Goal: Navigation & Orientation: Find specific page/section

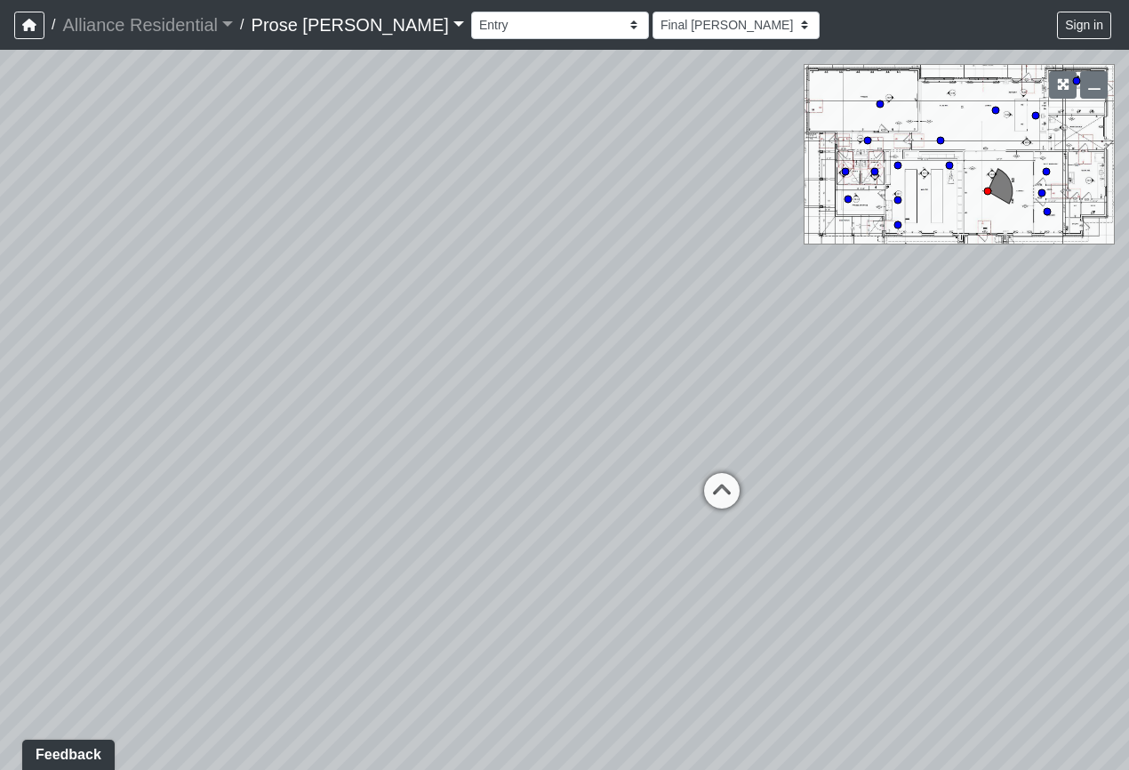
drag, startPoint x: 532, startPoint y: 401, endPoint x: 55, endPoint y: 371, distance: 478.3
click at [55, 371] on div "Loading... Office Hallway Loading... Lobby 1" at bounding box center [564, 410] width 1129 height 720
drag, startPoint x: 616, startPoint y: 595, endPoint x: 279, endPoint y: 557, distance: 338.9
click at [279, 557] on div "Loading... Office Hallway Loading... Lobby 1" at bounding box center [564, 410] width 1129 height 720
drag, startPoint x: 437, startPoint y: 571, endPoint x: 1072, endPoint y: 558, distance: 634.8
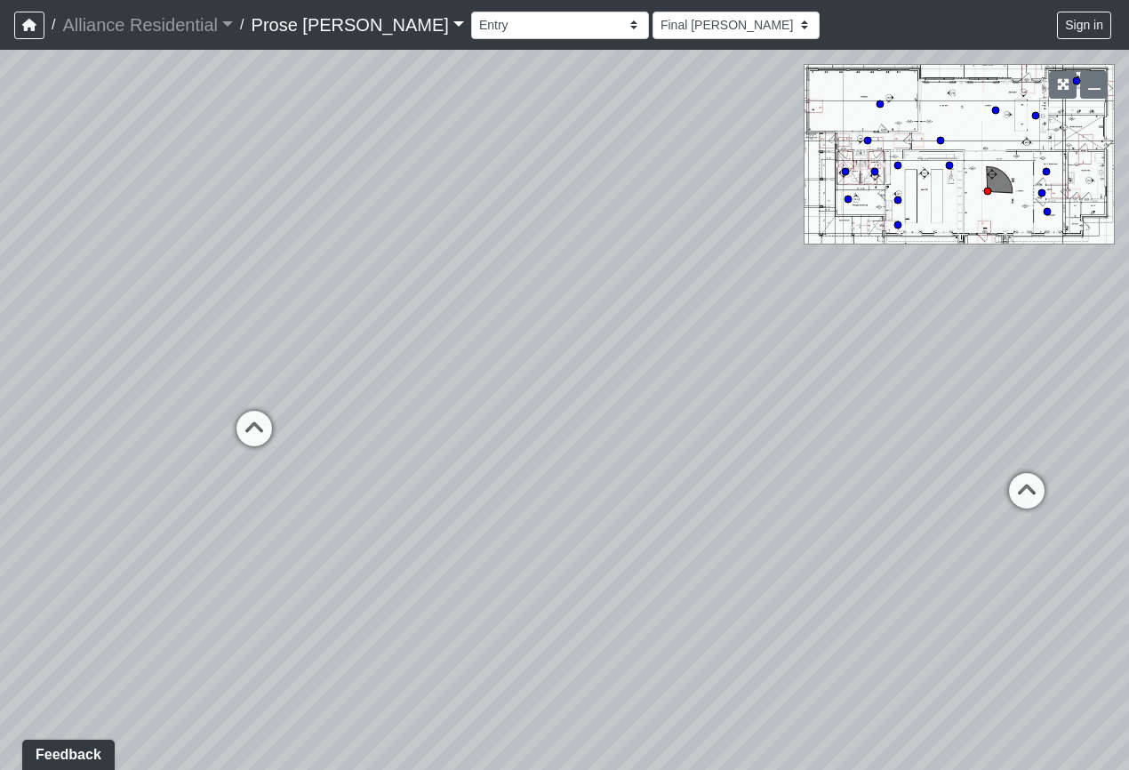
click at [1072, 558] on div "Loading... Office Hallway Loading... Lobby 1" at bounding box center [564, 410] width 1129 height 720
drag, startPoint x: 387, startPoint y: 588, endPoint x: 827, endPoint y: 605, distance: 440.3
click at [827, 605] on div "Loading... Office Hallway Loading... Lobby 1" at bounding box center [564, 410] width 1129 height 720
drag, startPoint x: 486, startPoint y: 578, endPoint x: 949, endPoint y: 698, distance: 478.4
click at [949, 698] on div "Loading... Office Hallway Loading... Lobby 1" at bounding box center [564, 410] width 1129 height 720
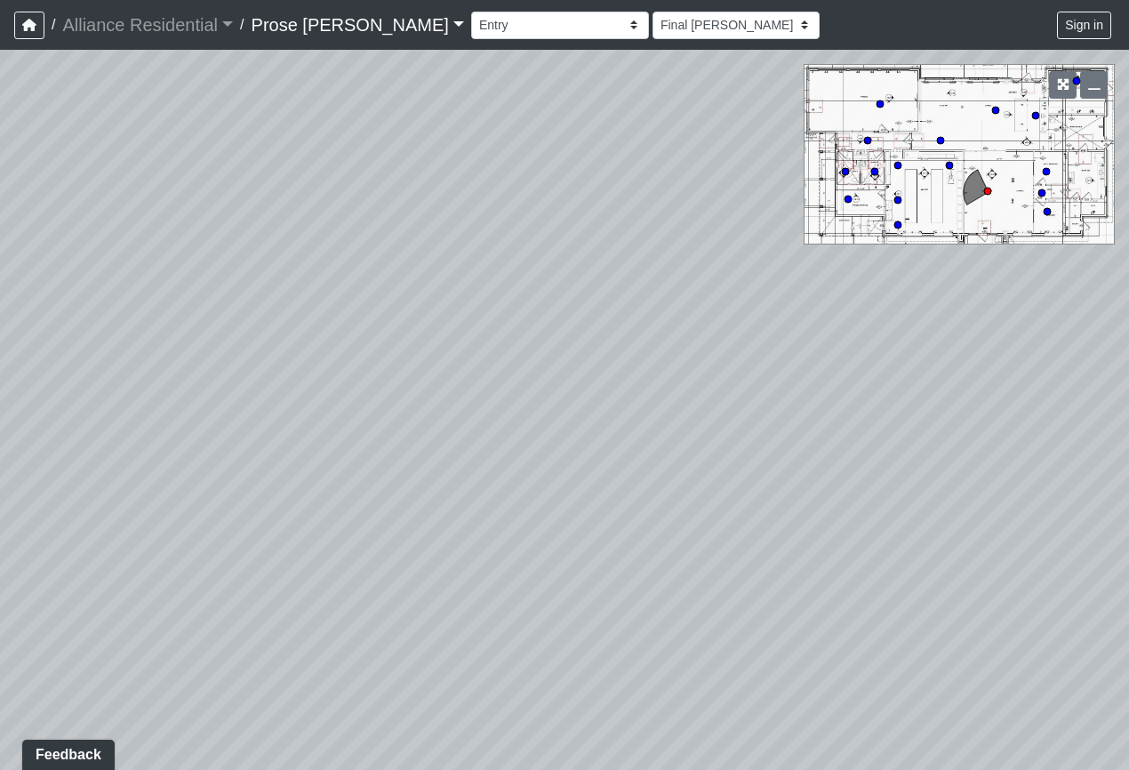
drag, startPoint x: 519, startPoint y: 515, endPoint x: 949, endPoint y: 564, distance: 433.1
click at [949, 564] on div "Loading... Office Hallway Loading... Lobby 1" at bounding box center [564, 410] width 1129 height 720
drag, startPoint x: 388, startPoint y: 484, endPoint x: -113, endPoint y: 413, distance: 506.3
click at [0, 413] on html "/ Alliance Residential Alliance Residential Loading... / Prose [PERSON_NAME] Pr…" at bounding box center [564, 385] width 1129 height 770
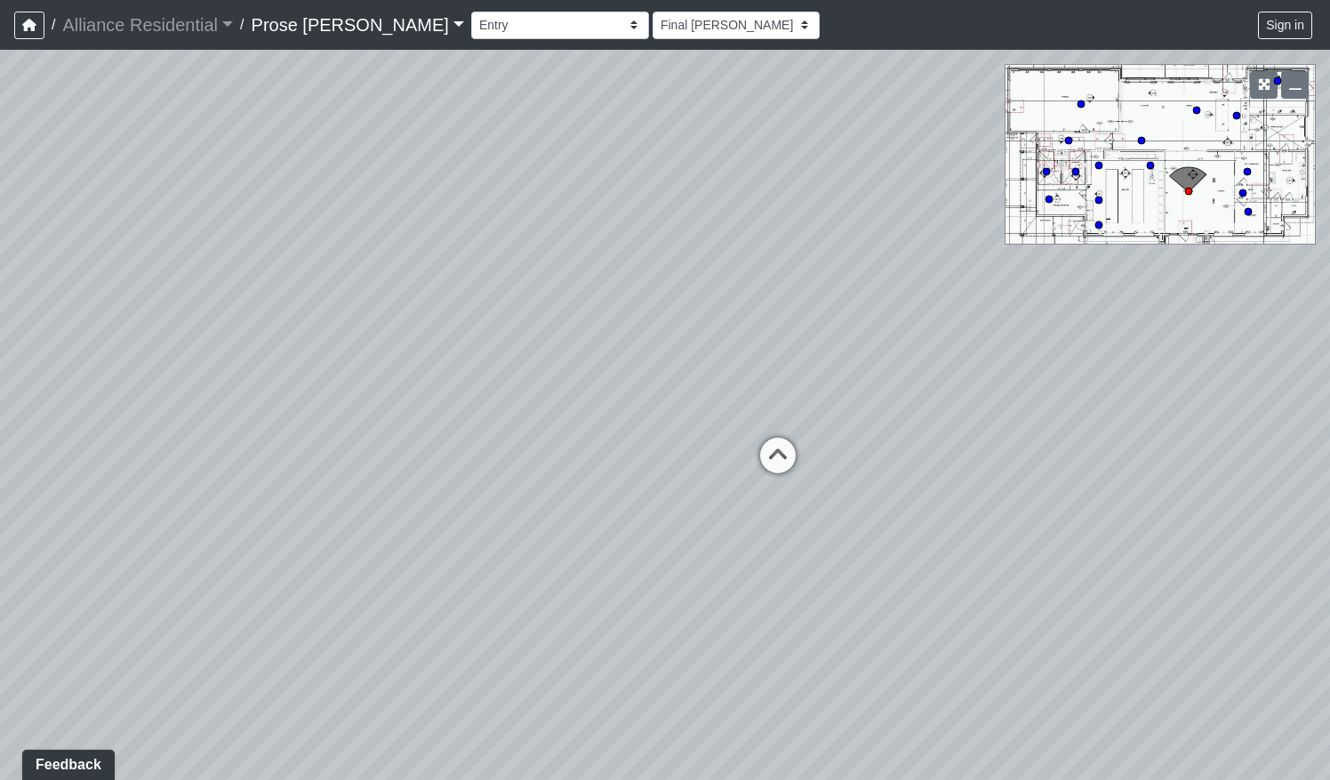
drag, startPoint x: 871, startPoint y: 558, endPoint x: 558, endPoint y: 490, distance: 320.3
click at [558, 490] on div "Loading... Office Hallway Loading... Lobby 1" at bounding box center [665, 415] width 1330 height 730
click at [764, 458] on icon at bounding box center [777, 463] width 53 height 53
drag, startPoint x: 826, startPoint y: 502, endPoint x: 518, endPoint y: 508, distance: 307.6
click at [518, 508] on div "Loading... Office Hallway Loading... Lobby 1 Loading... Lobby 2 Loading... Kitc…" at bounding box center [665, 415] width 1330 height 730
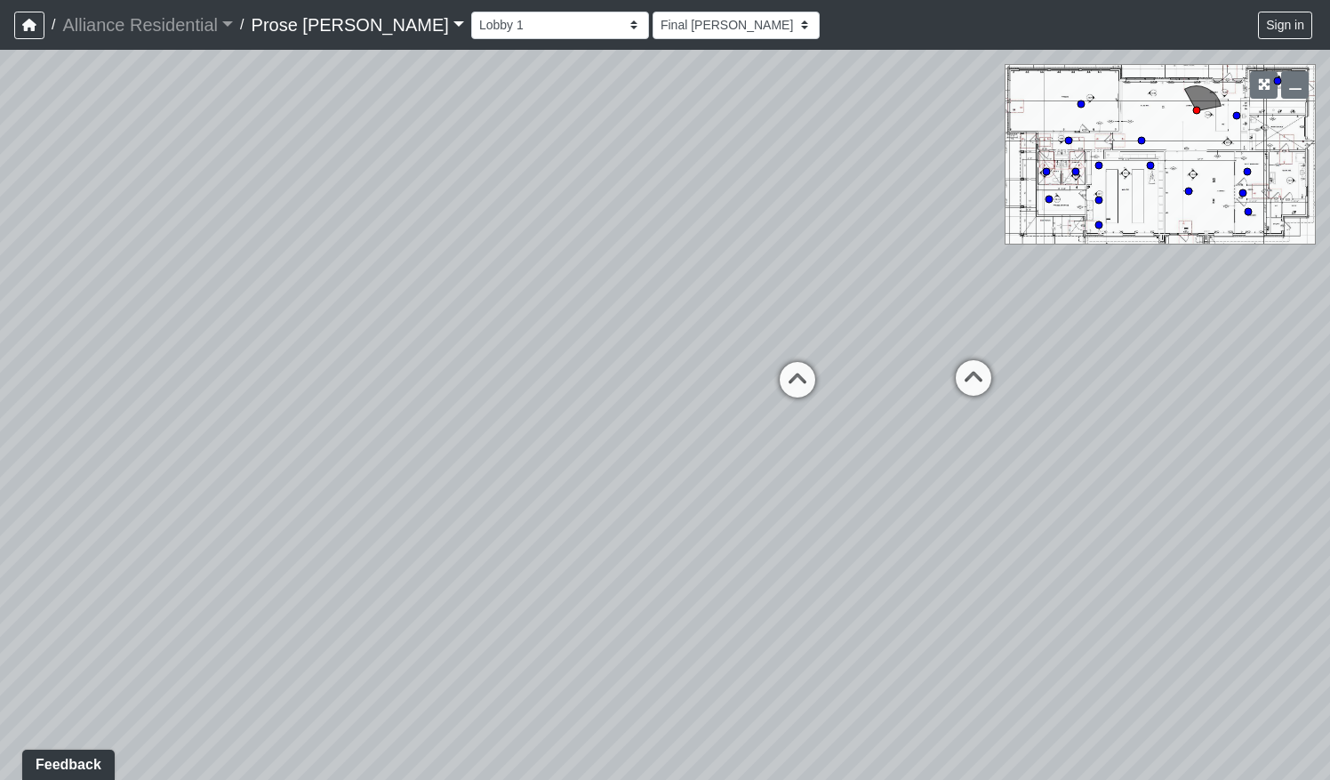
drag, startPoint x: 850, startPoint y: 586, endPoint x: 540, endPoint y: 566, distance: 310.8
click at [540, 566] on div "Loading... Office Hallway Loading... Lobby 1 Loading... Lobby 2 Loading... Kitc…" at bounding box center [665, 415] width 1330 height 730
drag, startPoint x: 585, startPoint y: 572, endPoint x: 1035, endPoint y: 556, distance: 450.1
click at [1035, 556] on div "Loading... Office Hallway Loading... Lobby 1 Loading... Lobby 2 Loading... Kitc…" at bounding box center [665, 415] width 1330 height 730
drag, startPoint x: 460, startPoint y: 556, endPoint x: 1100, endPoint y: 405, distance: 657.4
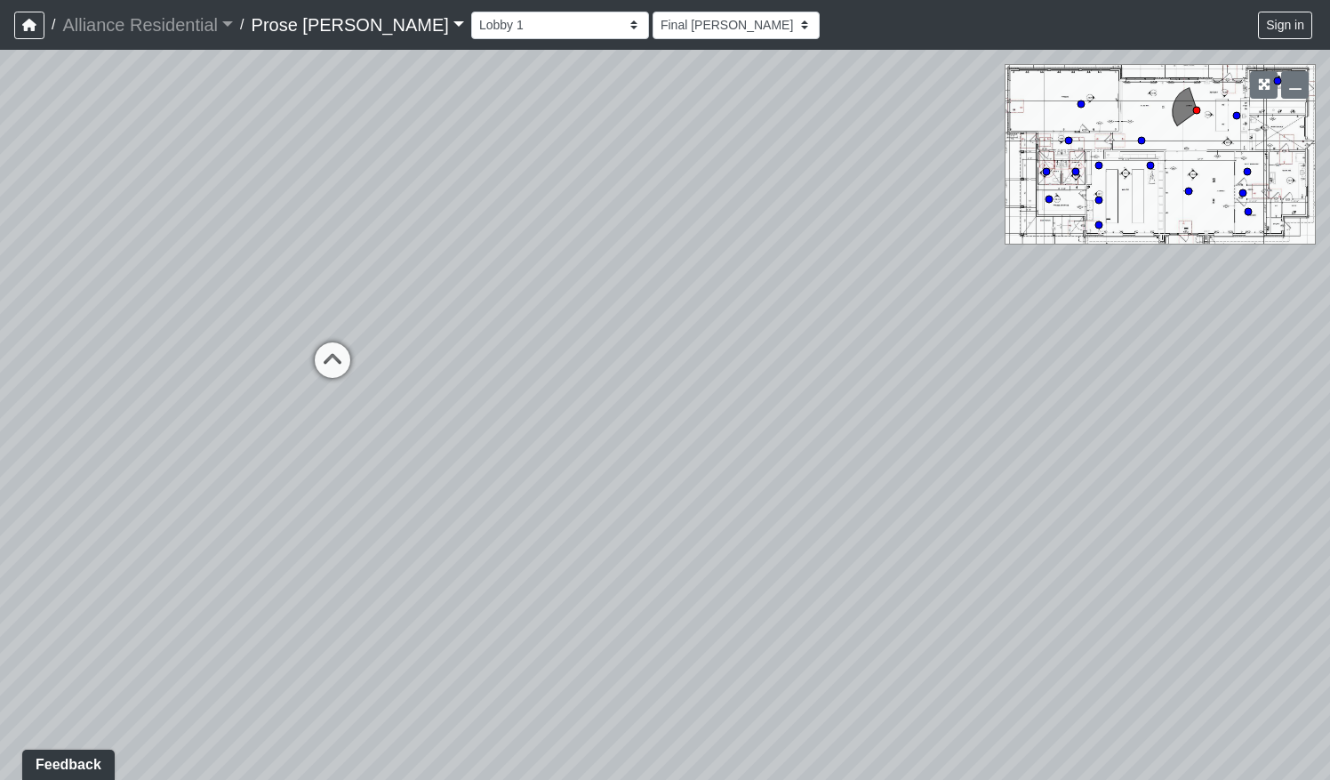
click at [1100, 405] on div "Loading... Office Hallway Loading... Lobby 1 Loading... Lobby 2 Loading... Kitc…" at bounding box center [665, 415] width 1330 height 730
drag, startPoint x: 626, startPoint y: 484, endPoint x: 679, endPoint y: 595, distance: 123.2
click at [679, 595] on div "Loading... Office Hallway Loading... Lobby 1 Loading... Lobby 2 Loading... Kitc…" at bounding box center [665, 415] width 1330 height 730
click at [384, 447] on icon at bounding box center [385, 449] width 53 height 53
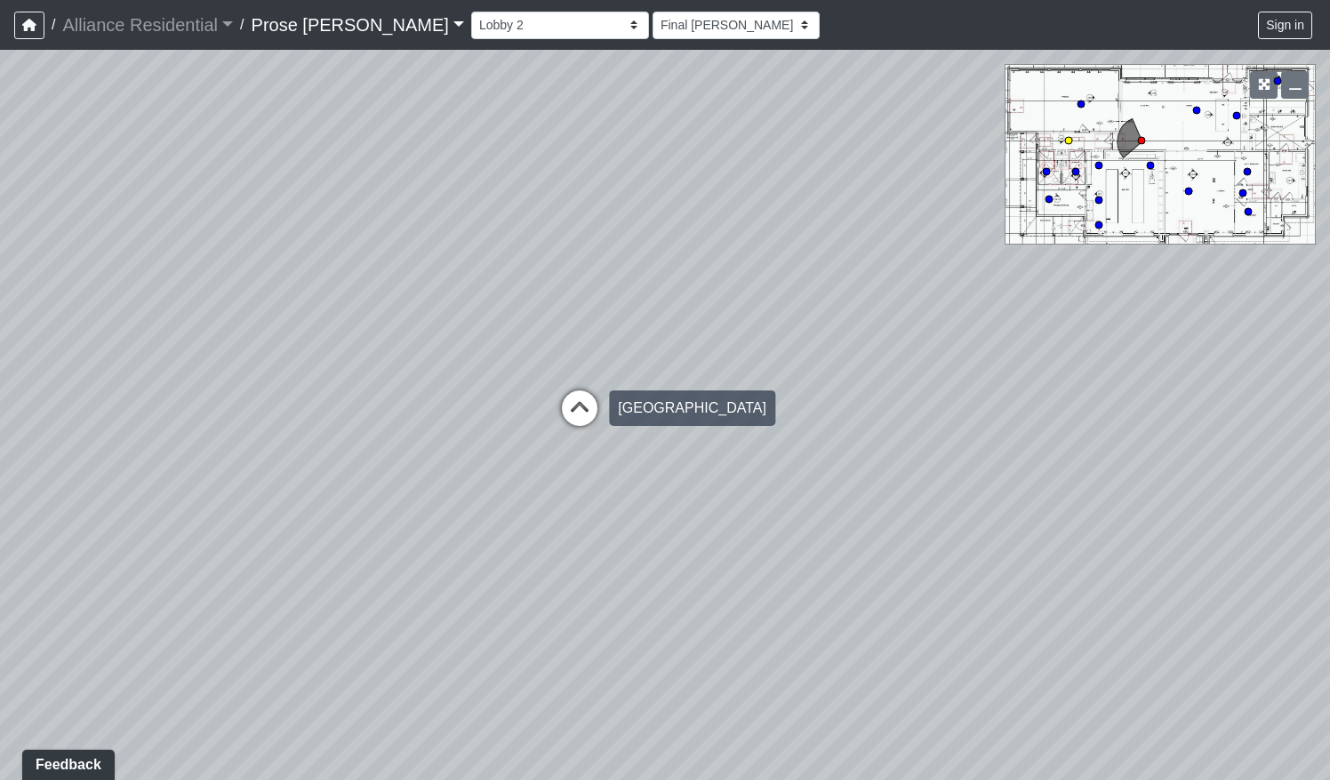
click at [585, 416] on icon at bounding box center [579, 416] width 53 height 53
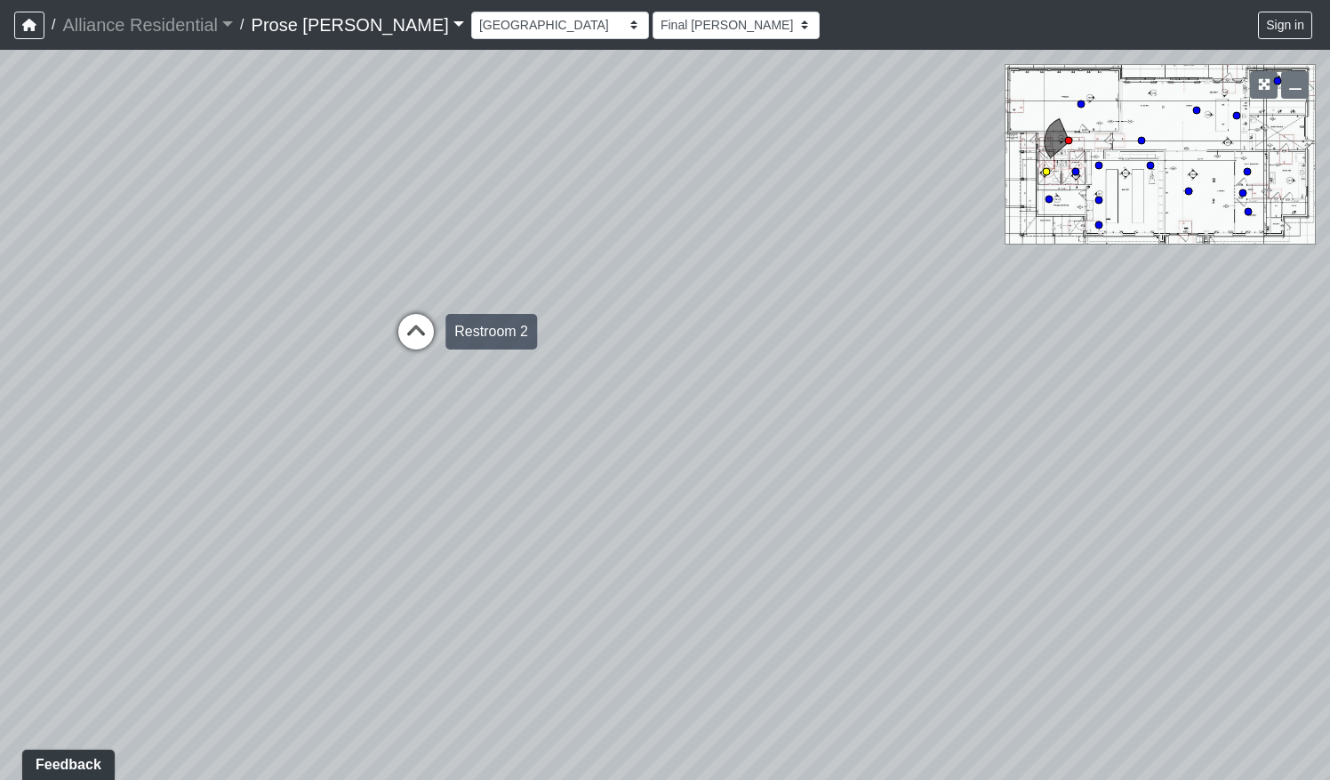
click at [412, 340] on icon at bounding box center [415, 340] width 53 height 53
drag, startPoint x: 928, startPoint y: 486, endPoint x: 392, endPoint y: 478, distance: 536.0
click at [290, 459] on div "Loading... Office Hallway Loading... Lobby 1 Loading... Lobby 2 Loading... Kitc…" at bounding box center [665, 415] width 1330 height 730
drag, startPoint x: 628, startPoint y: 512, endPoint x: 369, endPoint y: 521, distance: 258.8
click at [369, 521] on div "Loading... Office Hallway Loading... Lobby 1 Loading... Lobby 2 Loading... Kitc…" at bounding box center [665, 415] width 1330 height 730
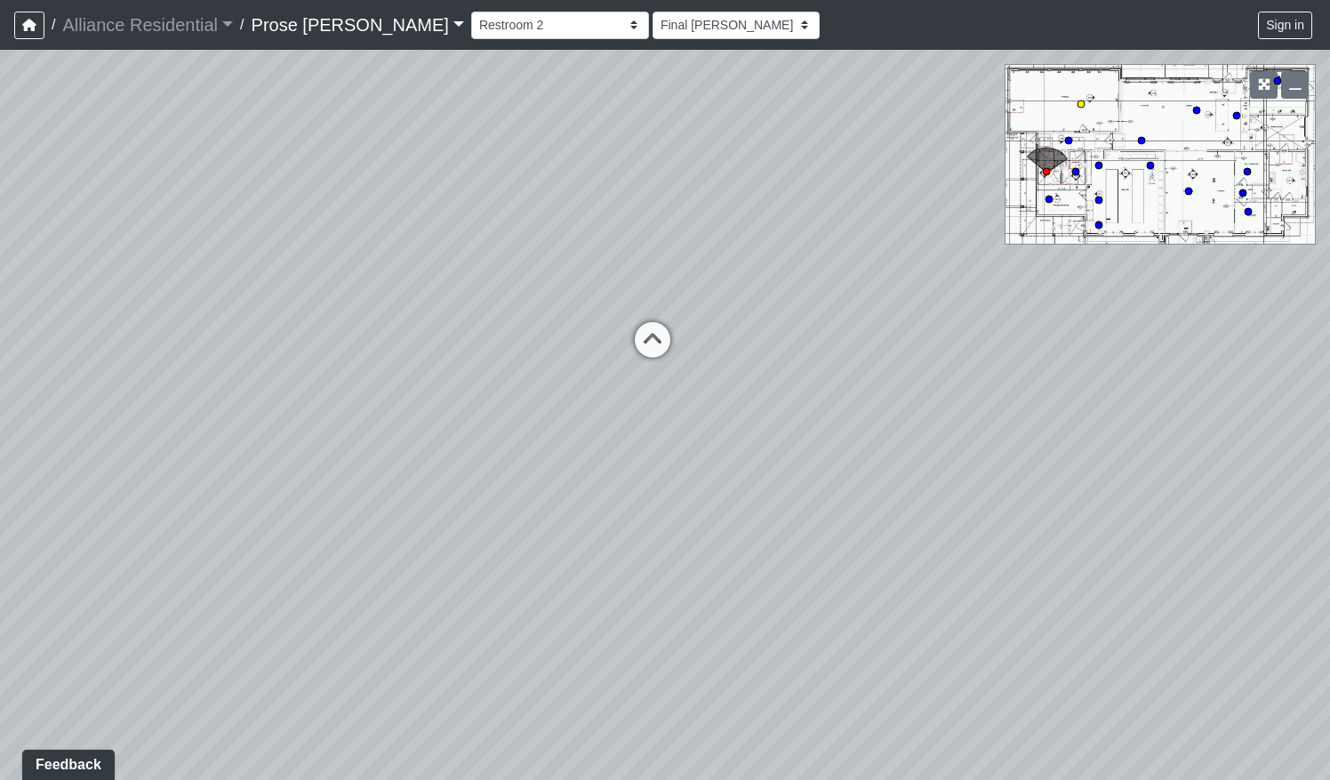
click at [1083, 105] on circle at bounding box center [1080, 103] width 7 height 7
click at [1099, 228] on circle at bounding box center [1098, 224] width 7 height 7
click at [1128, 143] on circle at bounding box center [1141, 140] width 7 height 7
click at [1128, 114] on circle at bounding box center [1236, 115] width 7 height 7
drag, startPoint x: 630, startPoint y: 426, endPoint x: 1241, endPoint y: 420, distance: 610.7
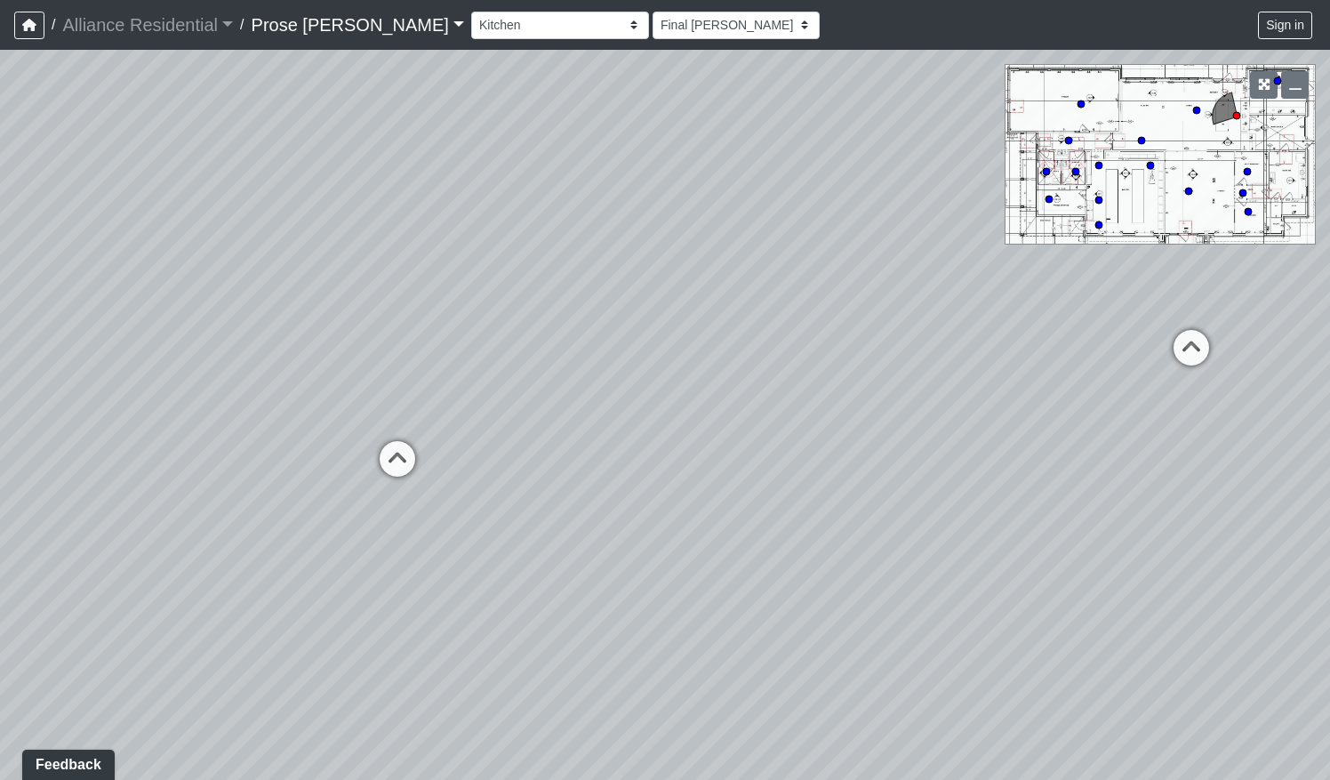
click at [1128, 420] on div "Loading... Office Hallway Loading... Lobby 1 Loading... Lobby 2 Loading... Kitc…" at bounding box center [665, 415] width 1330 height 730
drag, startPoint x: 802, startPoint y: 491, endPoint x: 997, endPoint y: 578, distance: 214.1
click at [997, 578] on div "Loading... Office Hallway Loading... Lobby 1 Loading... Lobby 2 Loading... Kitc…" at bounding box center [665, 415] width 1330 height 730
drag, startPoint x: 326, startPoint y: 697, endPoint x: 206, endPoint y: 701, distance: 120.1
click at [206, 701] on div "Loading... Office Hallway Loading... Lobby 1 Loading... Lobby 2 Loading... Kitc…" at bounding box center [665, 415] width 1330 height 730
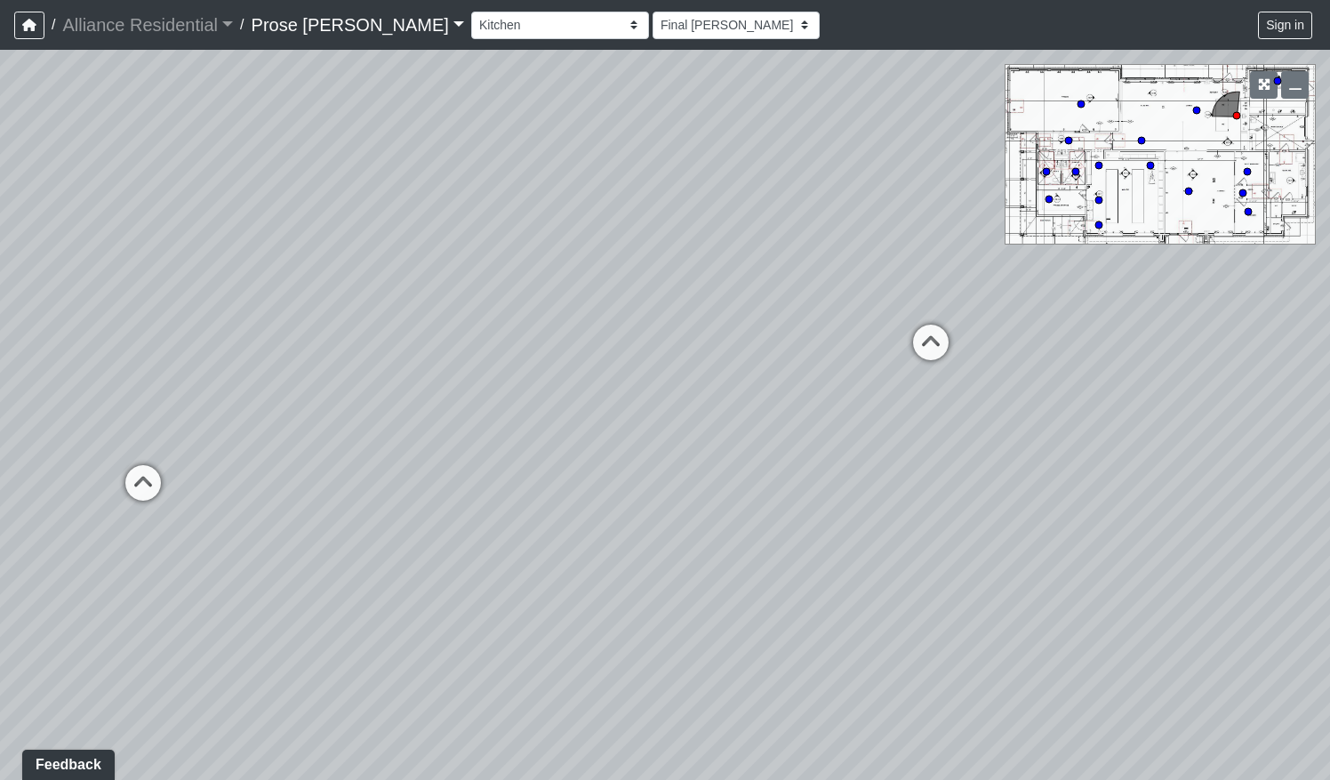
drag, startPoint x: 775, startPoint y: 571, endPoint x: 317, endPoint y: 473, distance: 468.1
click at [317, 473] on div "Loading... Office Hallway Loading... Lobby 1 Loading... Lobby 2 Loading... Kitc…" at bounding box center [665, 415] width 1330 height 730
click at [1128, 86] on icon "button" at bounding box center [1264, 84] width 12 height 12
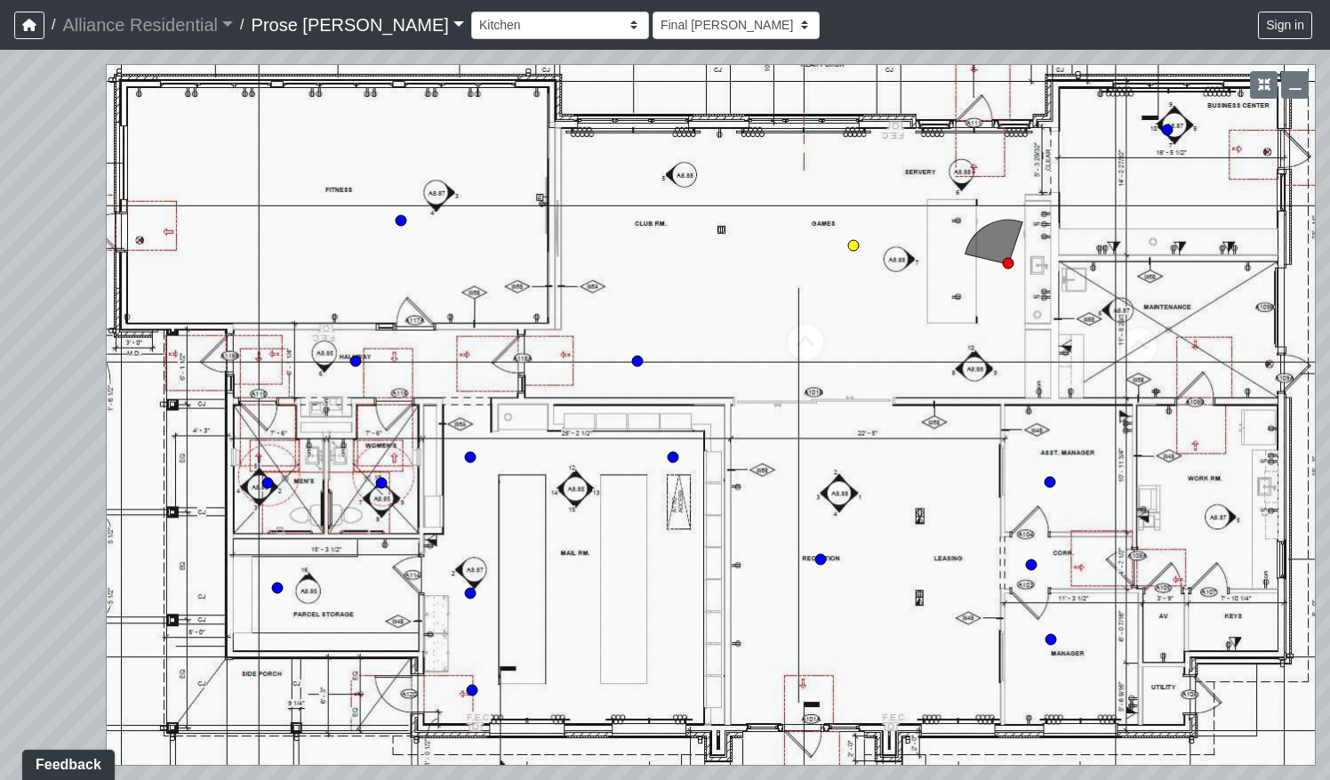
click at [848, 243] on circle at bounding box center [853, 245] width 11 height 11
click at [1003, 263] on circle at bounding box center [1008, 263] width 11 height 11
select select "458Xw47iApV1nj4XrLEEdf"
